Goal: Manage account settings

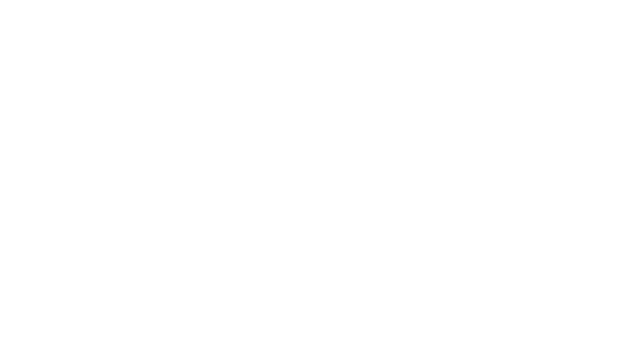
select select "**"
